Goal: Task Accomplishment & Management: Use online tool/utility

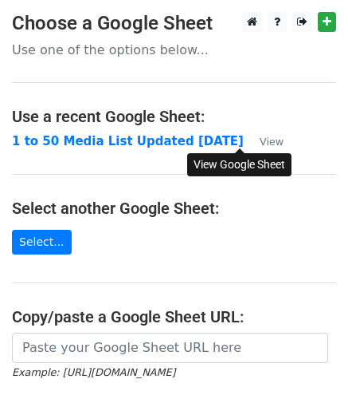
click at [260, 140] on small "View" at bounding box center [272, 142] width 24 height 12
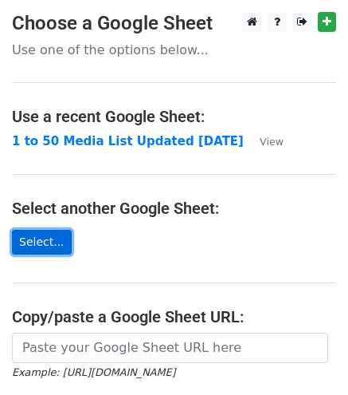
click at [29, 237] on link "Select..." at bounding box center [42, 242] width 60 height 25
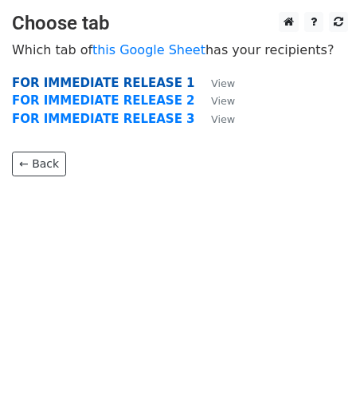
click at [83, 78] on strong "FOR IMMEDIATE RELEASE 1" at bounding box center [103, 83] width 183 height 14
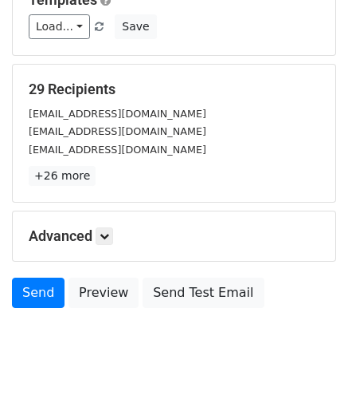
scroll to position [285, 0]
